Goal: Task Accomplishment & Management: Use online tool/utility

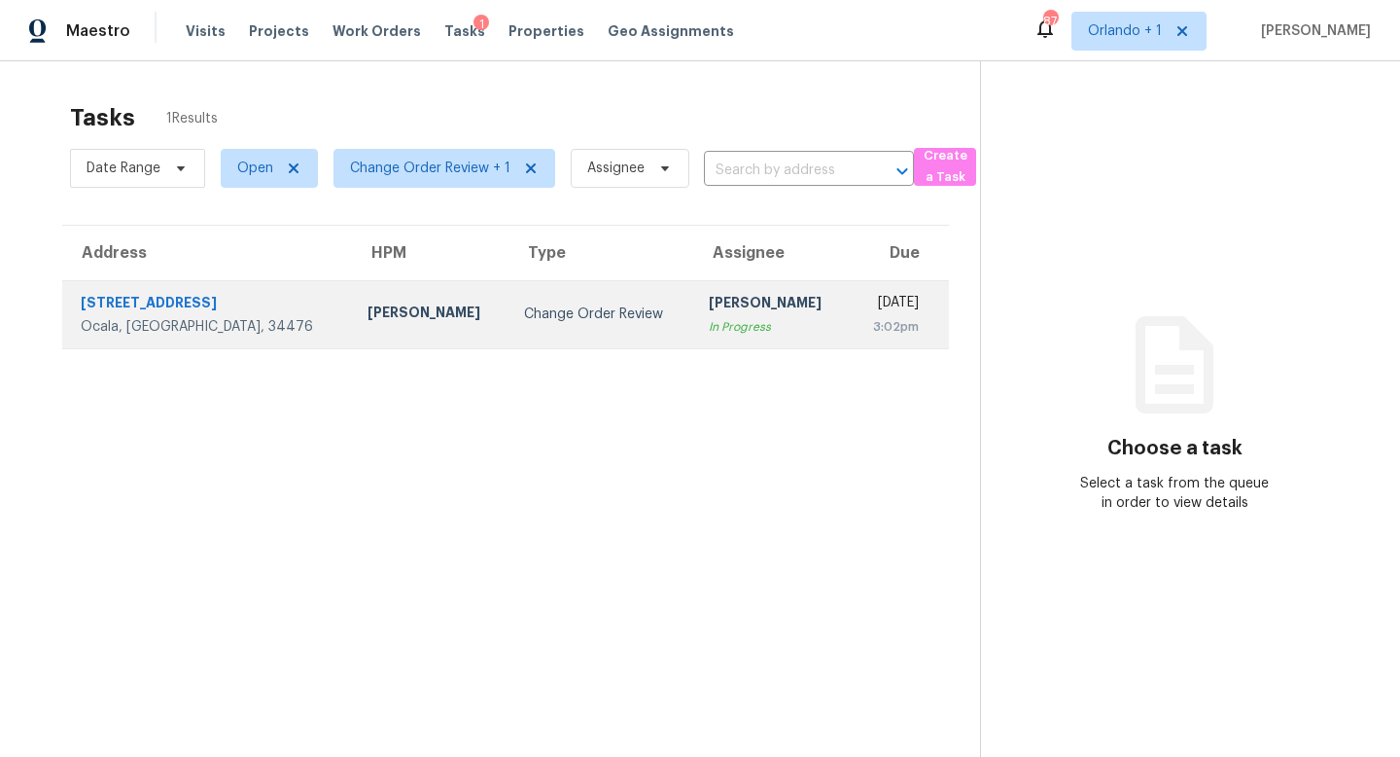
click at [709, 303] on div "[PERSON_NAME]" at bounding box center [771, 305] width 125 height 24
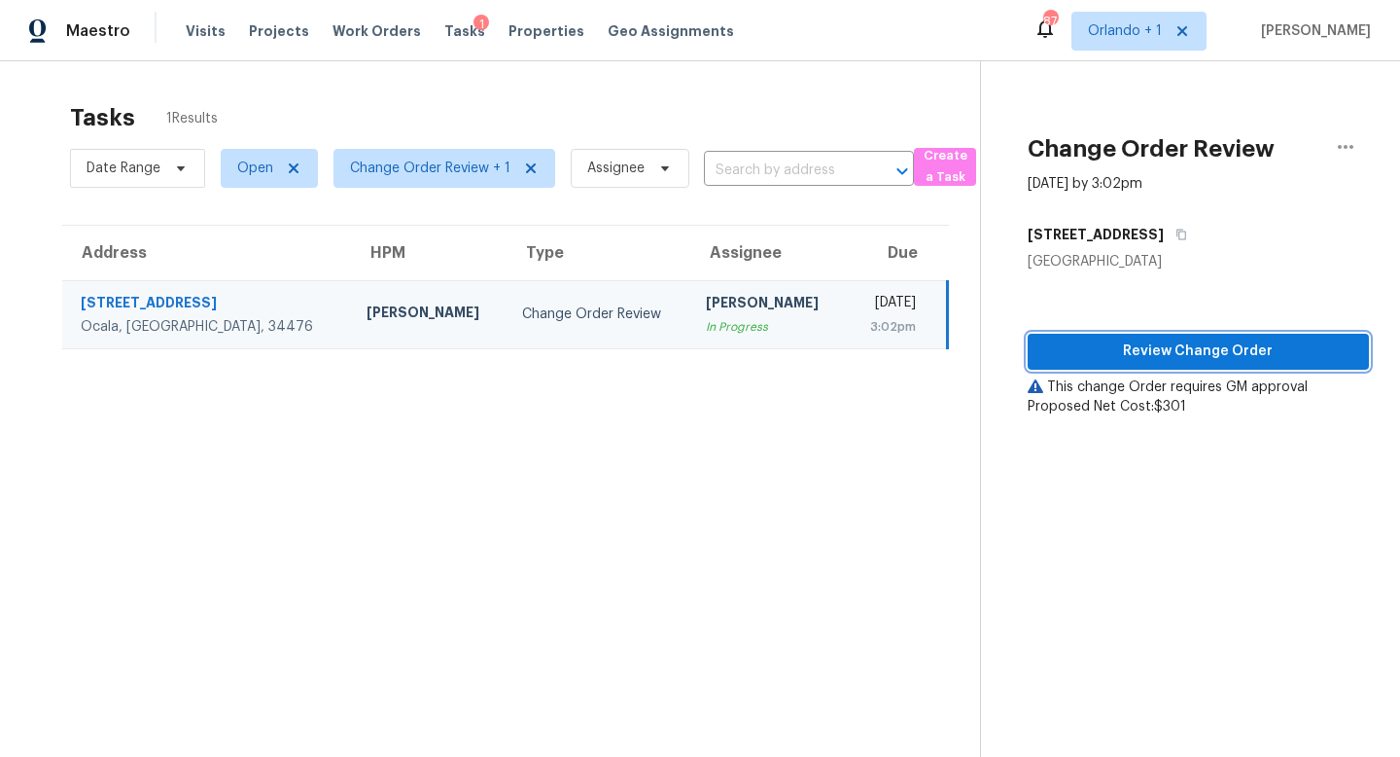
click at [1204, 353] on span "Review Change Order" at bounding box center [1198, 351] width 310 height 24
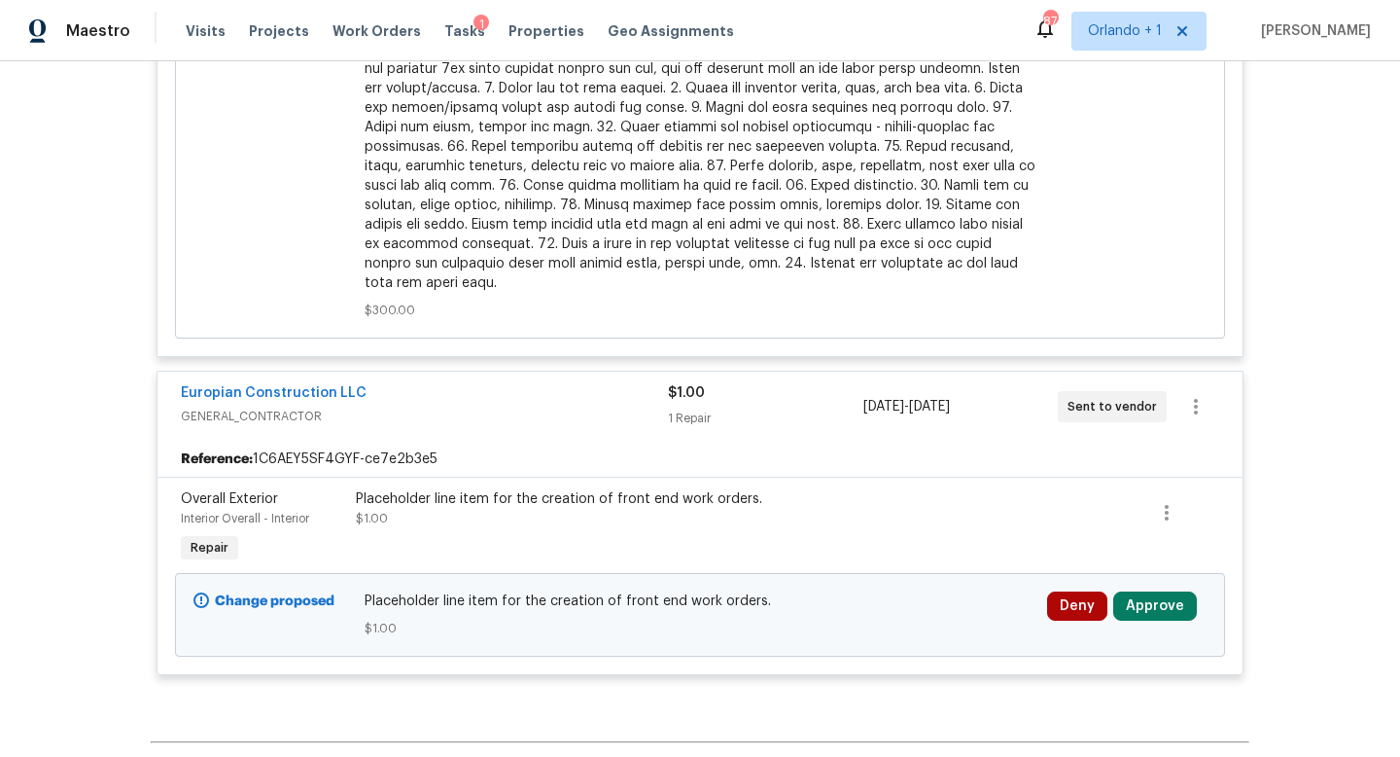
scroll to position [1107, 0]
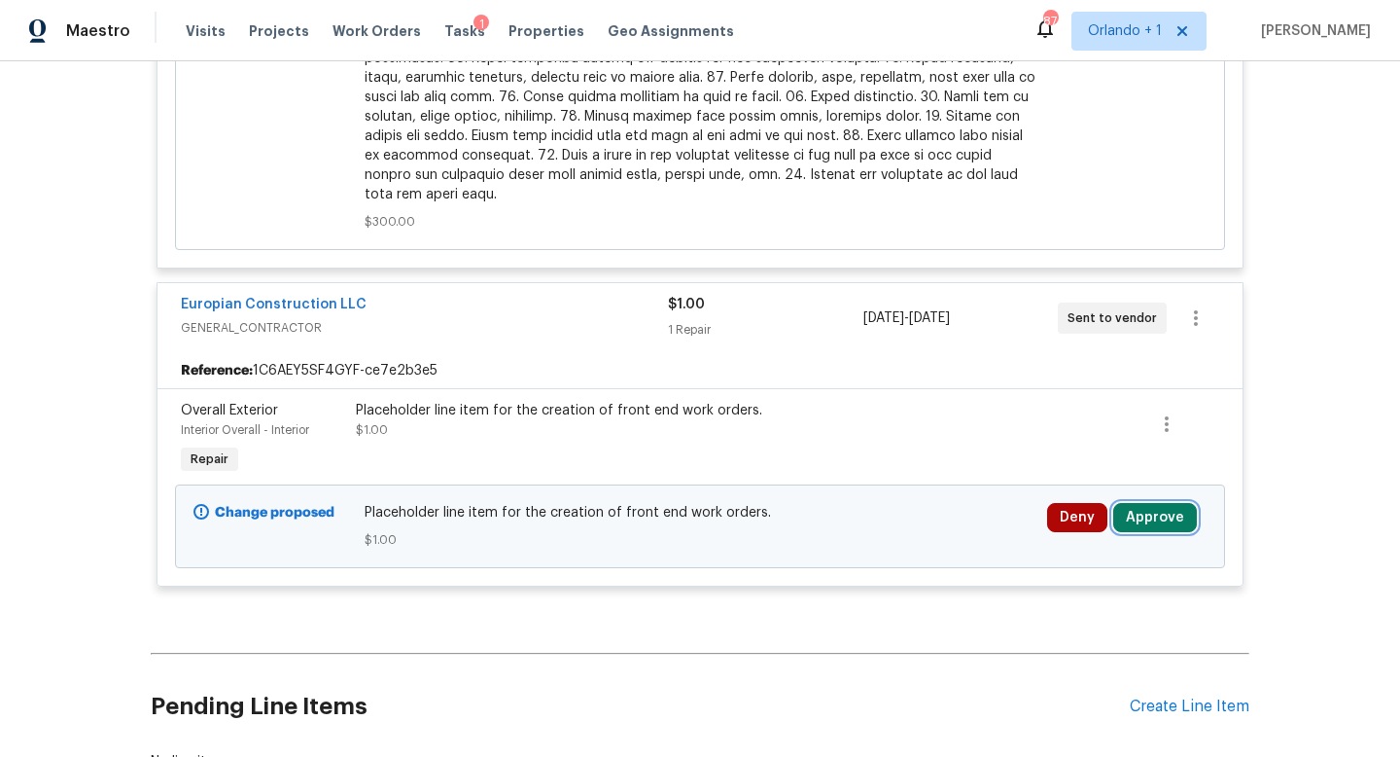
click at [1158, 503] on button "Approve" at bounding box center [1156, 517] width 84 height 29
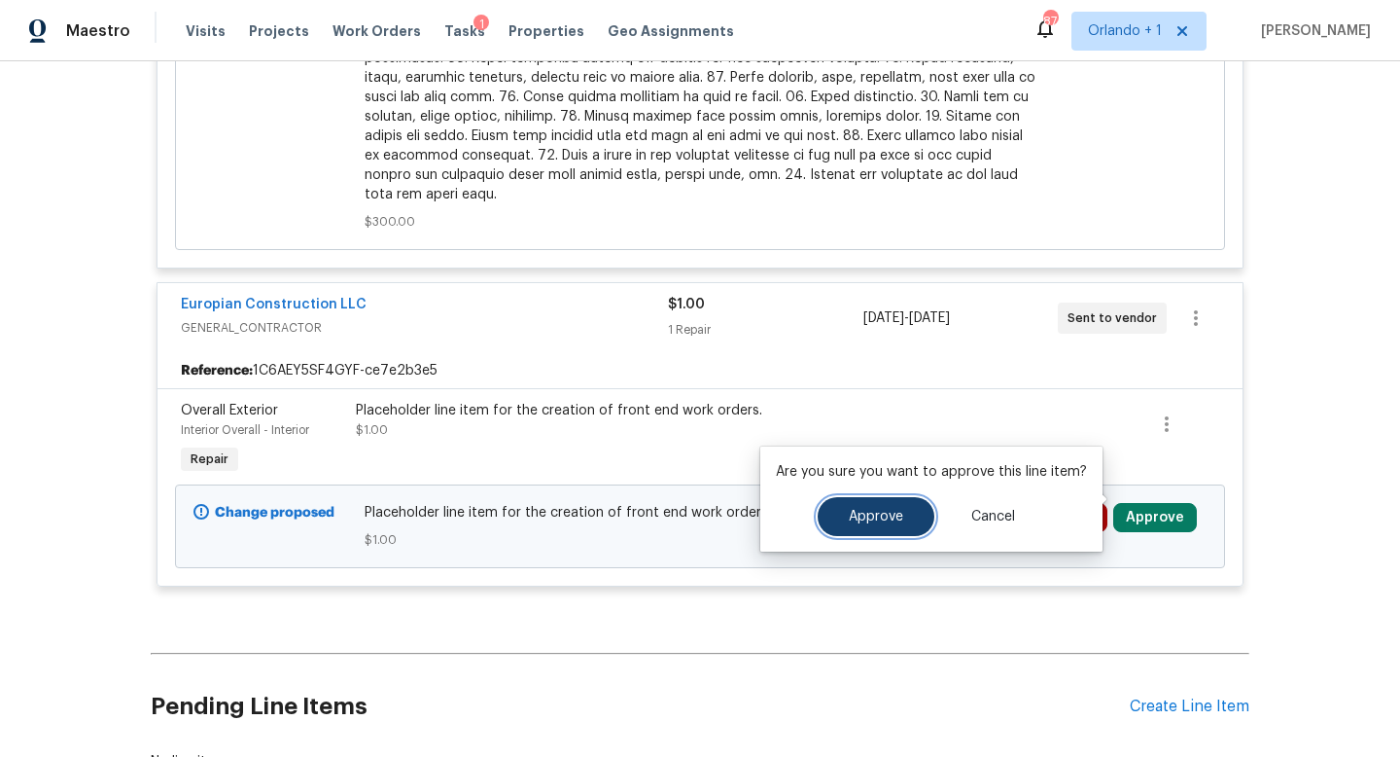
click at [906, 521] on button "Approve" at bounding box center [876, 516] width 117 height 39
